Goal: Find specific page/section: Find specific page/section

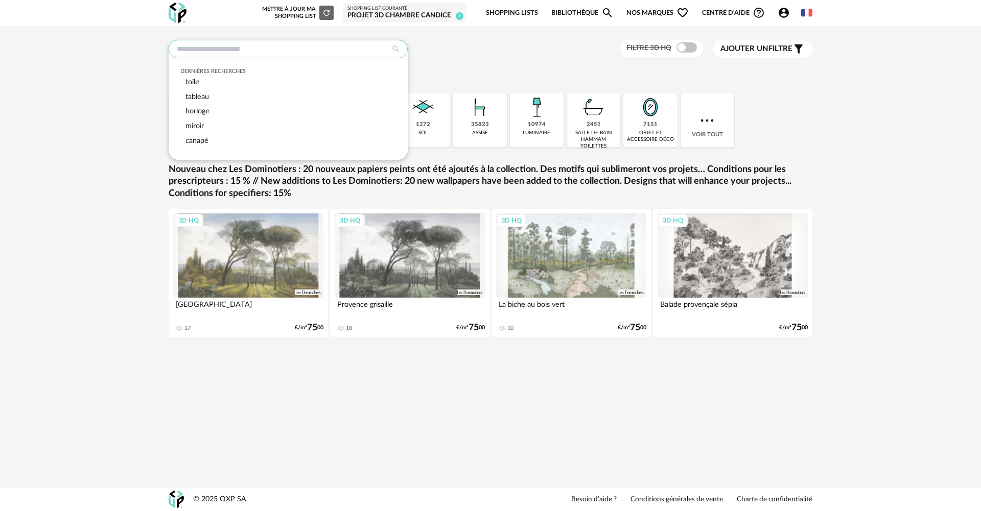
click at [238, 50] on input "text" at bounding box center [288, 49] width 239 height 18
click at [446, 44] on div "Dernières recherches toile tableau horloge miroir canapé Filtre 3D HQ Ajouter u…" at bounding box center [491, 49] width 644 height 19
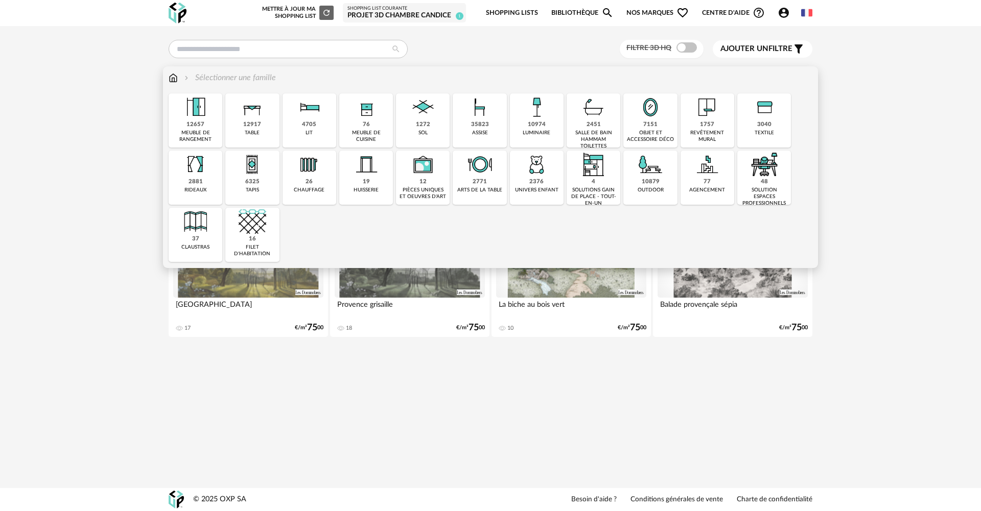
click at [172, 78] on img at bounding box center [173, 78] width 9 height 12
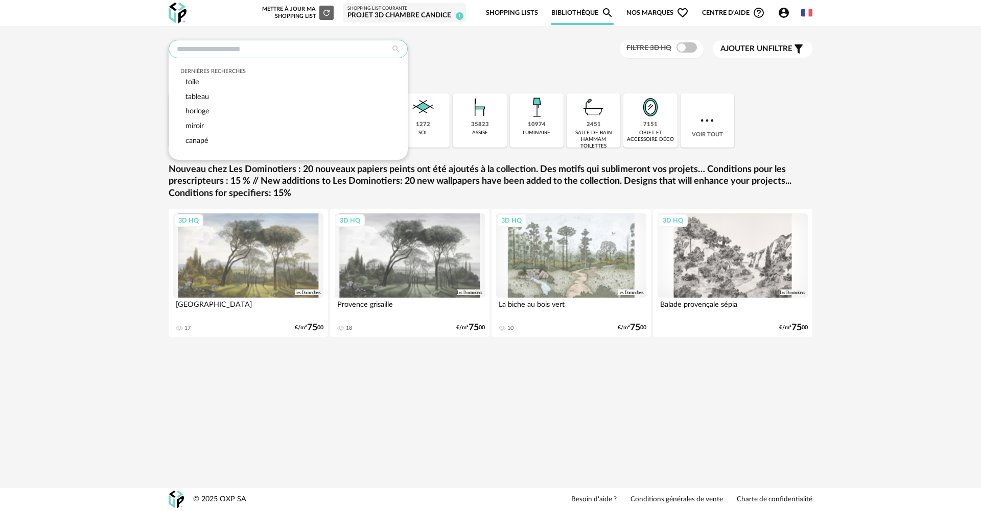
click at [307, 52] on input "text" at bounding box center [288, 49] width 239 height 18
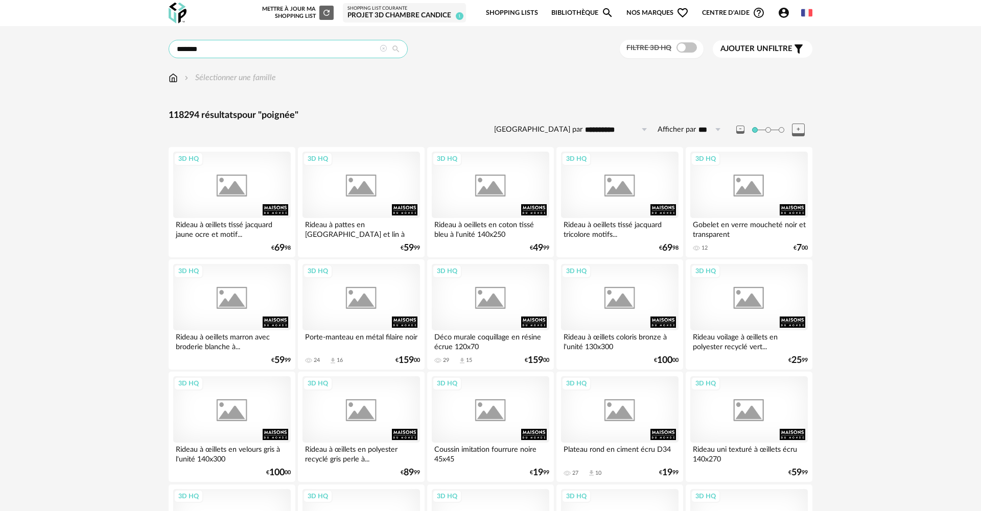
type input "*******"
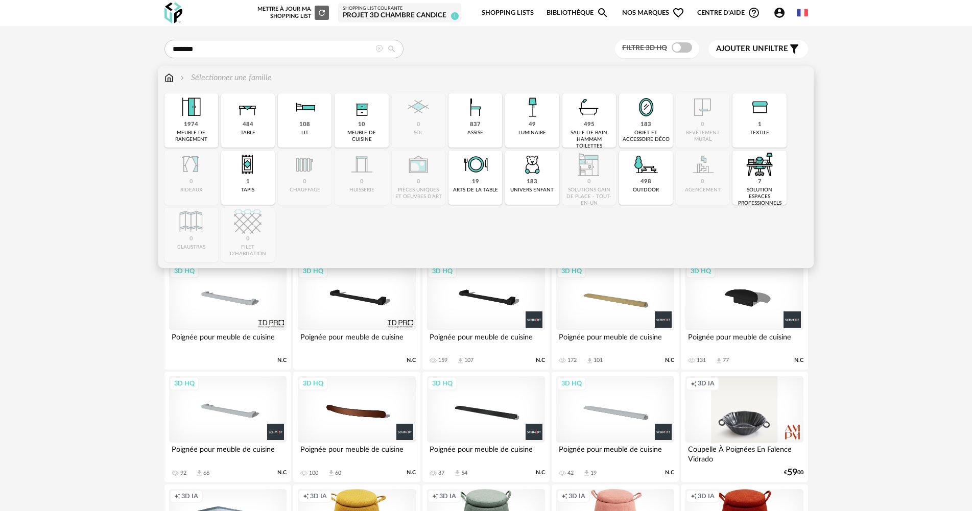
click at [170, 79] on img at bounding box center [169, 78] width 9 height 12
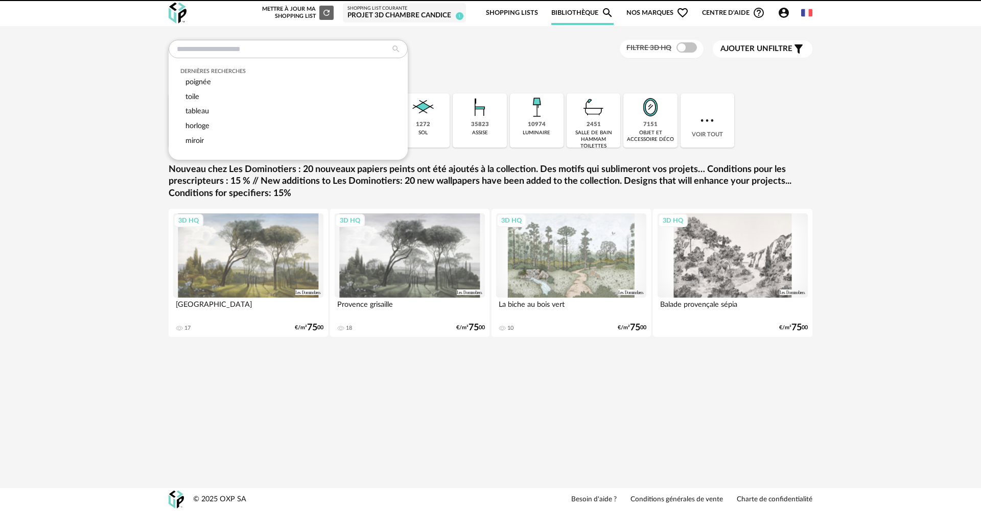
click at [132, 75] on div "Dernières recherches poignée toile tableau horloge miroir Filtre 3D HQ Ajouter …" at bounding box center [490, 198] width 981 height 344
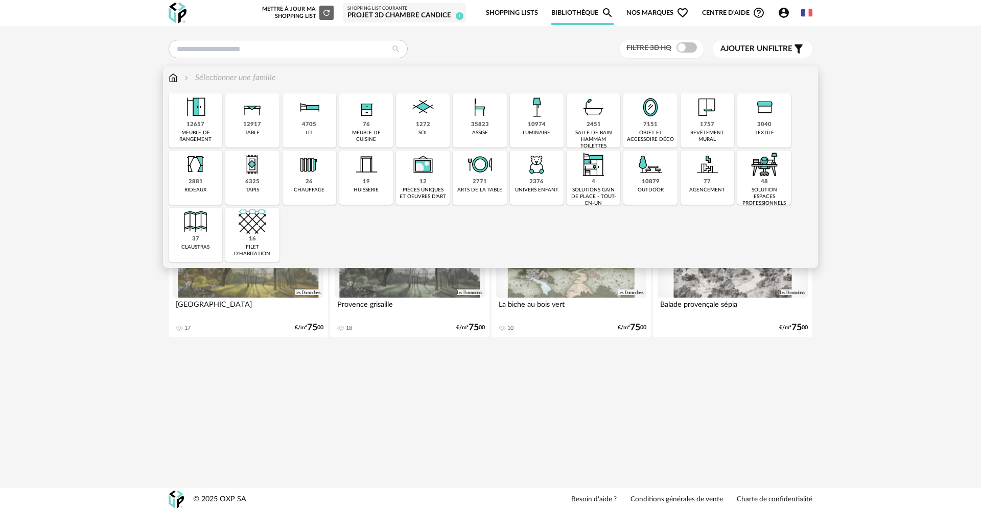
click at [173, 79] on img at bounding box center [173, 78] width 9 height 12
click at [711, 184] on div "77 agencement" at bounding box center [708, 178] width 54 height 54
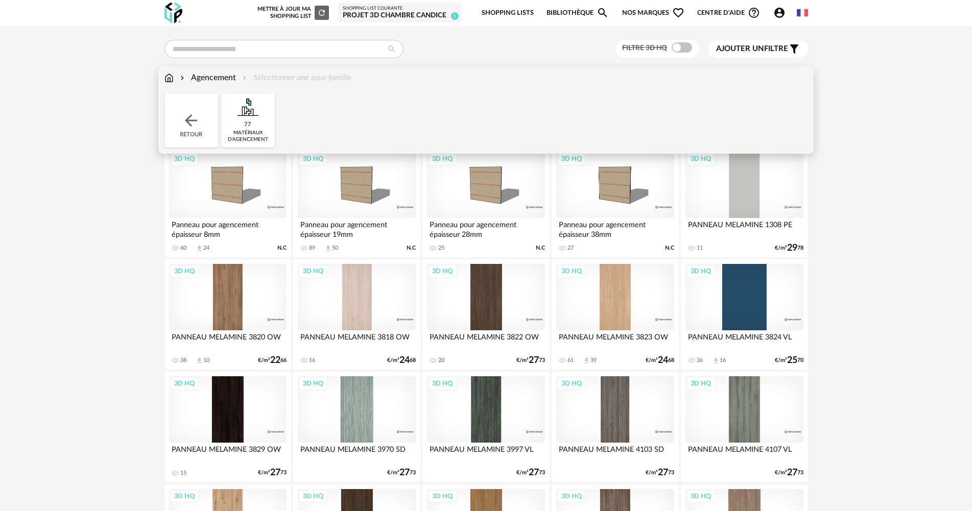
click at [194, 76] on div "Agencement" at bounding box center [207, 78] width 58 height 12
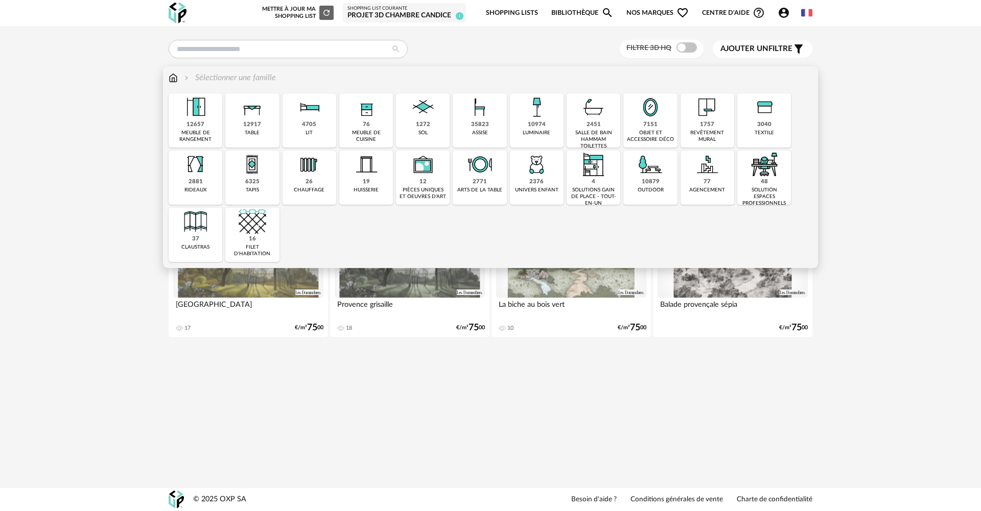
click at [592, 193] on div "solutions gain de place - tout-en-un" at bounding box center [594, 197] width 48 height 20
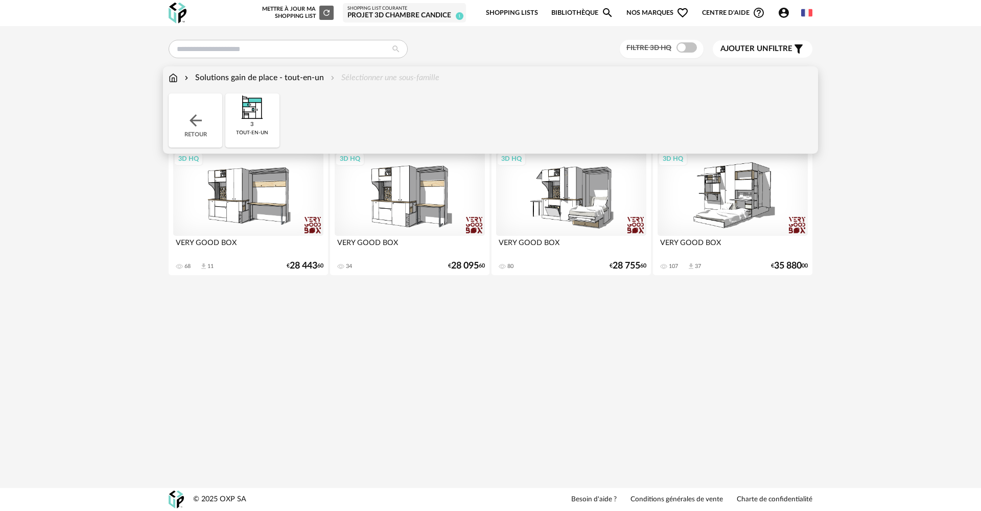
click at [200, 125] on img at bounding box center [195, 120] width 18 height 18
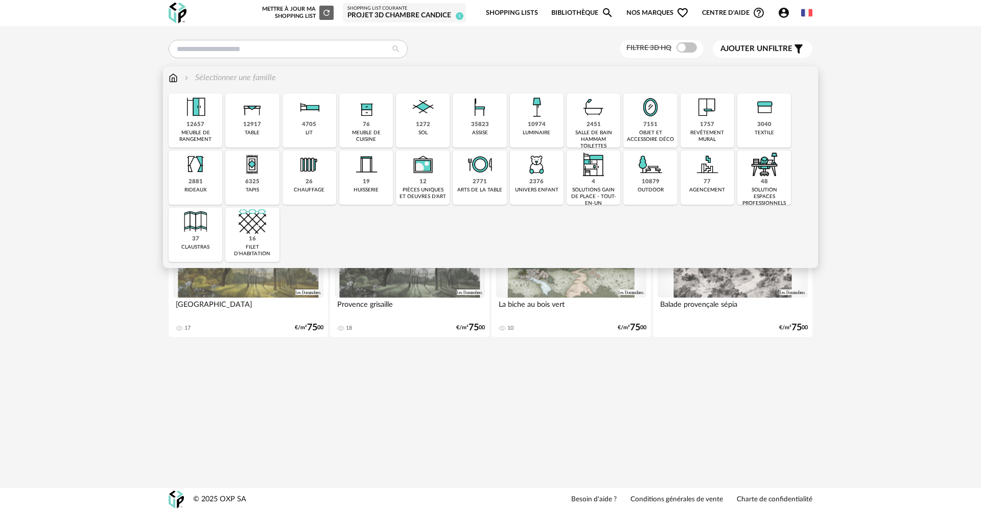
click at [638, 135] on div "objet et accessoire déco" at bounding box center [650, 136] width 48 height 13
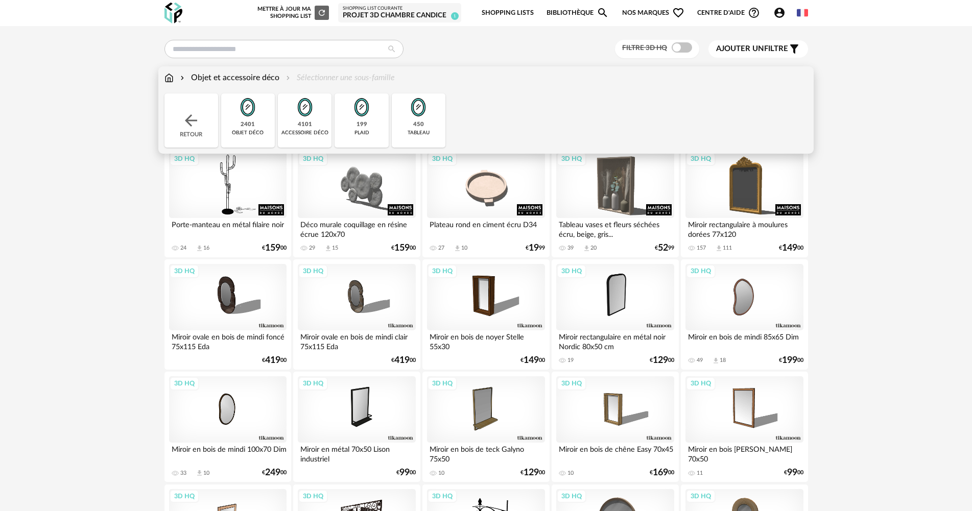
click at [320, 119] on div "4101 accessoire déco" at bounding box center [305, 121] width 54 height 54
